Goal: Communication & Community: Connect with others

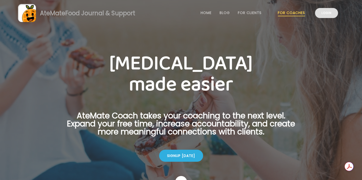
click at [323, 13] on link "Login" at bounding box center [326, 13] width 23 height 10
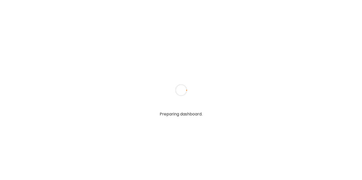
type input "**********"
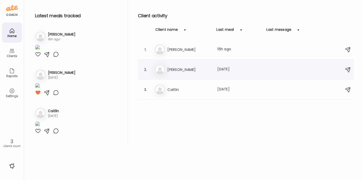
type input "**********"
click at [173, 64] on div "[PERSON_NAME] Last meal: [DATE]" at bounding box center [247, 69] width 185 height 11
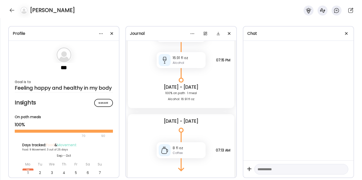
scroll to position [2771, 0]
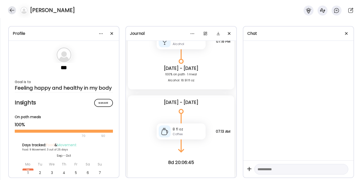
click at [13, 9] on div at bounding box center [12, 10] width 8 height 8
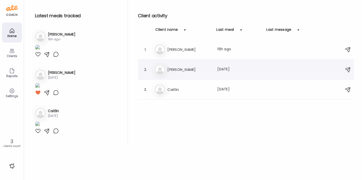
click at [180, 69] on h3 "Lou" at bounding box center [190, 70] width 44 height 6
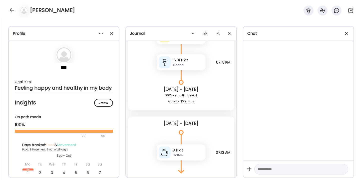
click at [265, 76] on div at bounding box center [299, 101] width 110 height 120
click at [265, 167] on textarea at bounding box center [297, 169] width 79 height 6
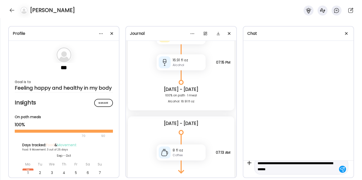
type textarea "**********"
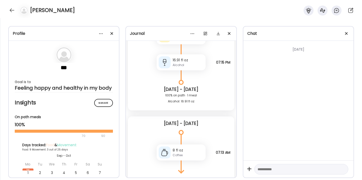
scroll to position [0, 0]
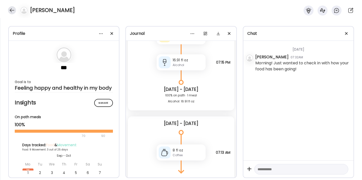
click at [13, 10] on div at bounding box center [12, 10] width 8 height 8
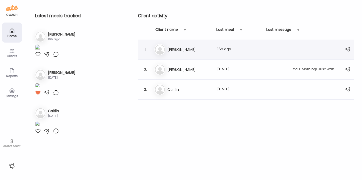
click at [175, 48] on h3 "Darren" at bounding box center [190, 50] width 44 height 6
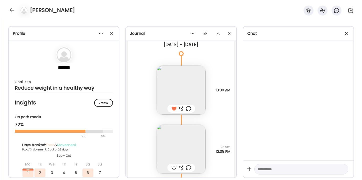
scroll to position [1246, 0]
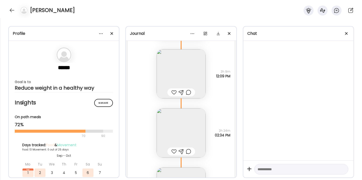
click at [173, 92] on div at bounding box center [174, 92] width 5 height 6
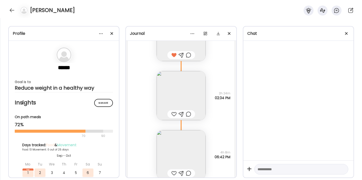
scroll to position [1292, 0]
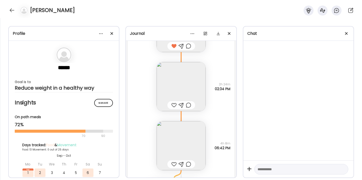
click at [173, 106] on div at bounding box center [174, 105] width 5 height 6
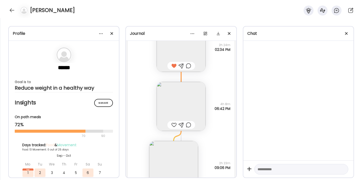
click at [173, 126] on div at bounding box center [174, 125] width 5 height 6
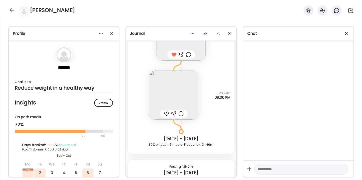
scroll to position [1402, 0]
click at [166, 113] on div at bounding box center [166, 113] width 5 height 6
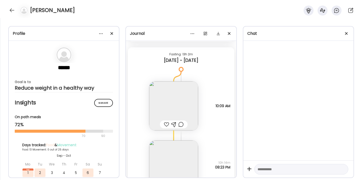
scroll to position [1514, 0]
click at [166, 124] on div at bounding box center [166, 124] width 5 height 6
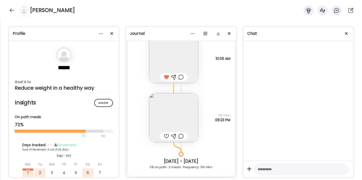
scroll to position [1563, 0]
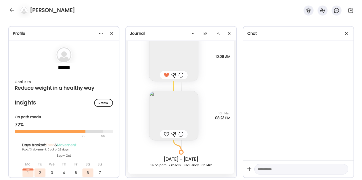
click at [166, 134] on div at bounding box center [166, 134] width 5 height 6
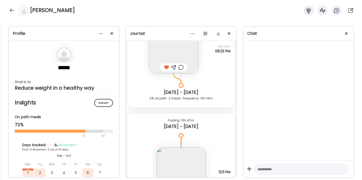
scroll to position [1698, 0]
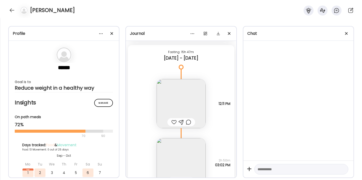
click at [174, 123] on div at bounding box center [174, 122] width 5 height 6
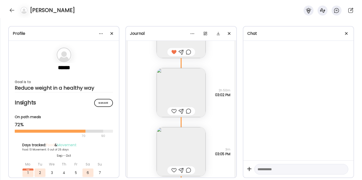
click at [174, 111] on div at bounding box center [174, 111] width 5 height 6
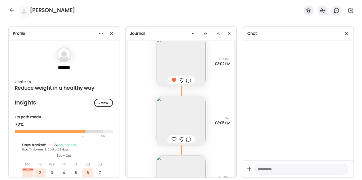
scroll to position [1805, 0]
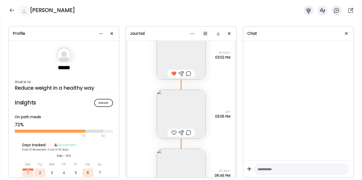
click at [175, 131] on div at bounding box center [174, 133] width 5 height 6
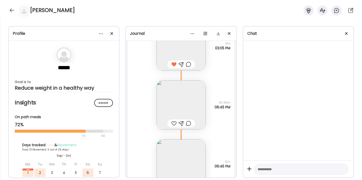
scroll to position [1875, 0]
click at [175, 122] on div at bounding box center [174, 122] width 5 height 6
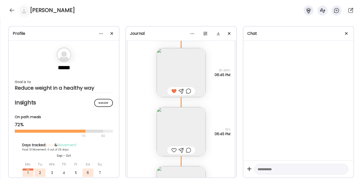
scroll to position [1907, 0]
click at [175, 149] on div at bounding box center [174, 149] width 5 height 6
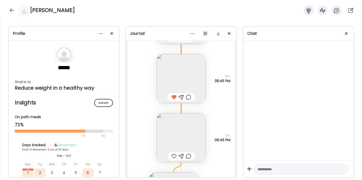
scroll to position [1986, 0]
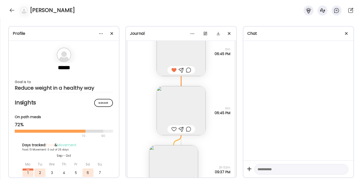
click at [174, 129] on div at bounding box center [174, 129] width 5 height 6
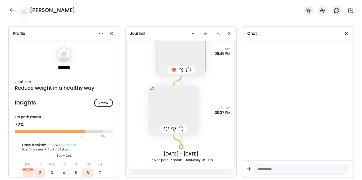
click at [167, 128] on div at bounding box center [166, 129] width 5 height 6
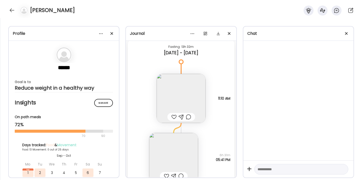
scroll to position [2181, 0]
click at [175, 117] on div at bounding box center [174, 117] width 5 height 6
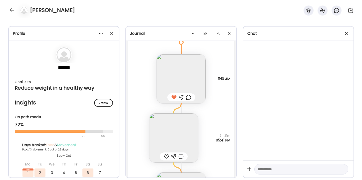
scroll to position [2225, 0]
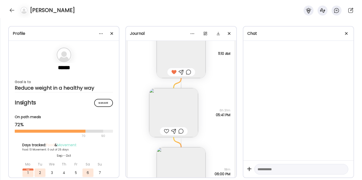
click at [166, 131] on div at bounding box center [166, 131] width 5 height 6
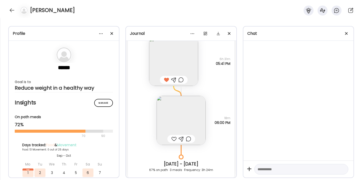
scroll to position [2284, 0]
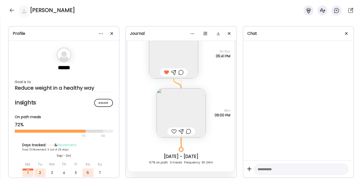
click at [173, 131] on div at bounding box center [174, 131] width 5 height 6
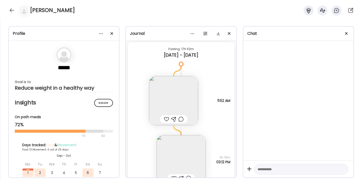
scroll to position [2420, 0]
click at [168, 119] on div at bounding box center [166, 118] width 5 height 6
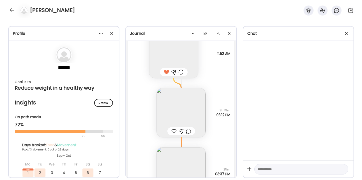
click at [173, 130] on div at bounding box center [174, 131] width 5 height 6
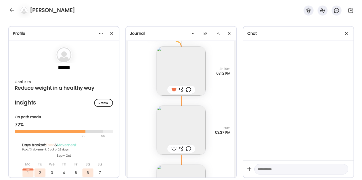
scroll to position [2529, 0]
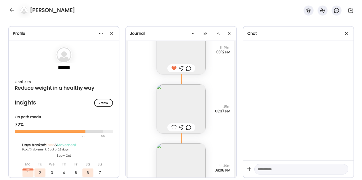
click at [175, 129] on div at bounding box center [174, 127] width 5 height 6
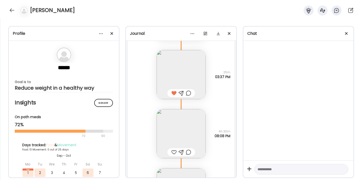
scroll to position [2580, 0]
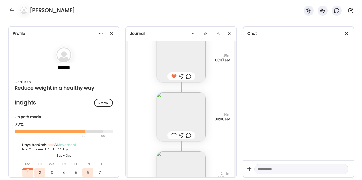
click at [175, 135] on div at bounding box center [174, 135] width 5 height 6
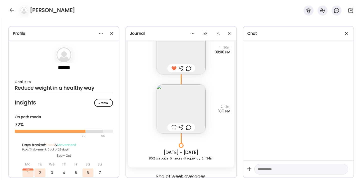
click at [175, 127] on div at bounding box center [174, 127] width 5 height 6
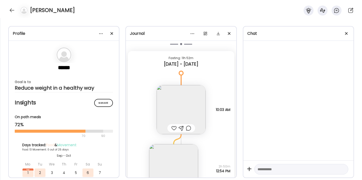
scroll to position [2803, 0]
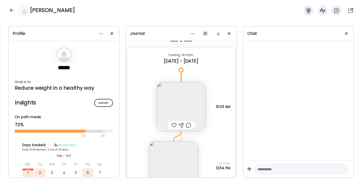
click at [174, 125] on div at bounding box center [174, 125] width 5 height 6
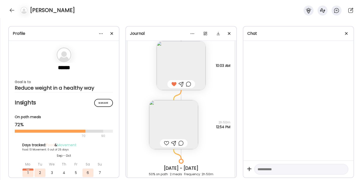
click at [168, 142] on div at bounding box center [166, 143] width 5 height 6
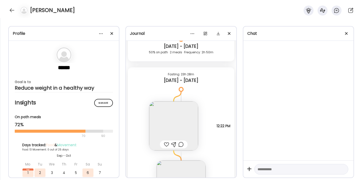
scroll to position [2970, 0]
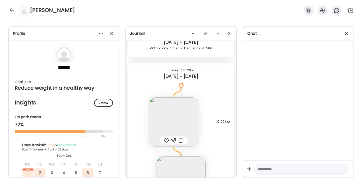
click at [167, 139] on div at bounding box center [166, 140] width 5 height 6
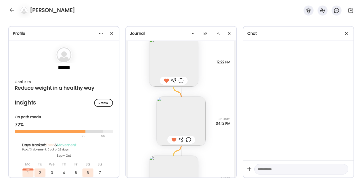
click at [174, 141] on div at bounding box center [174, 140] width 5 height 6
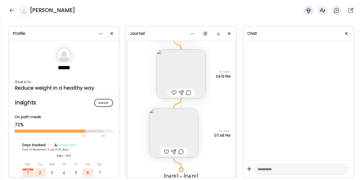
scroll to position [3093, 0]
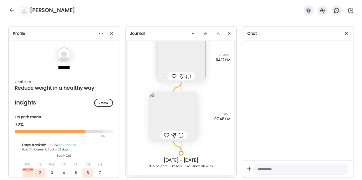
click at [168, 139] on div at bounding box center [174, 135] width 28 height 8
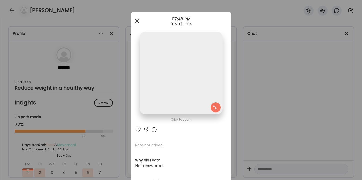
click at [136, 21] on div at bounding box center [137, 21] width 10 height 10
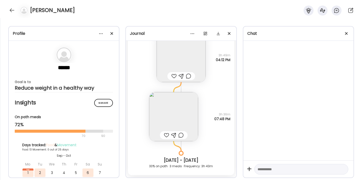
click at [166, 136] on div at bounding box center [166, 135] width 5 height 6
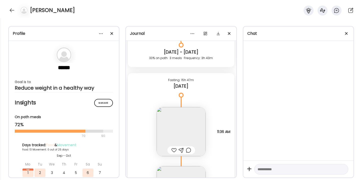
scroll to position [3203, 0]
click at [174, 148] on div at bounding box center [174, 149] width 5 height 6
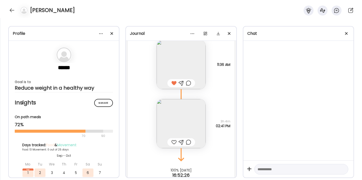
scroll to position [3281, 0]
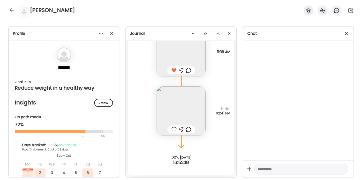
click at [174, 129] on div at bounding box center [174, 129] width 5 height 6
click at [13, 10] on div at bounding box center [12, 10] width 8 height 8
